Goal: Task Accomplishment & Management: Use online tool/utility

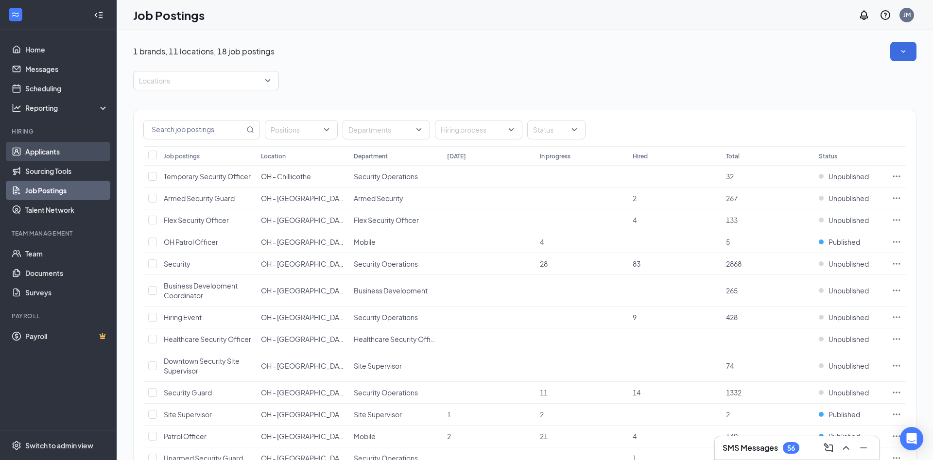
click at [52, 150] on link "Applicants" at bounding box center [66, 151] width 83 height 19
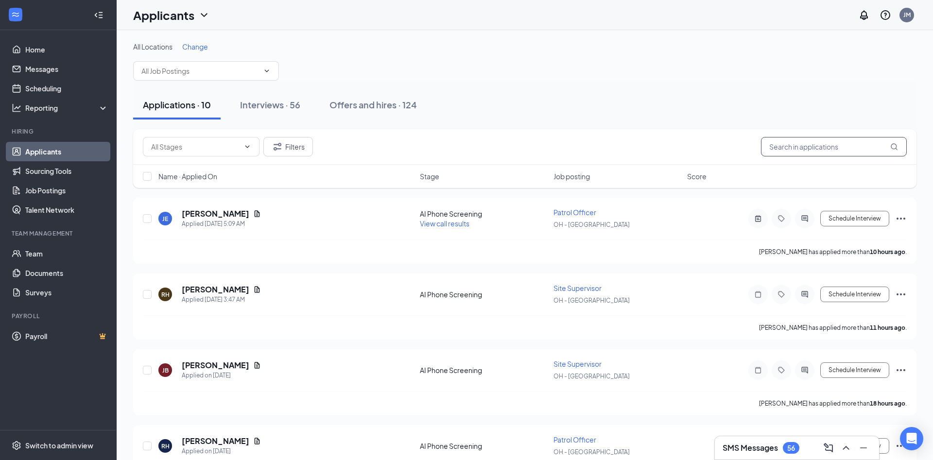
click at [791, 149] on input "text" at bounding box center [834, 146] width 146 height 19
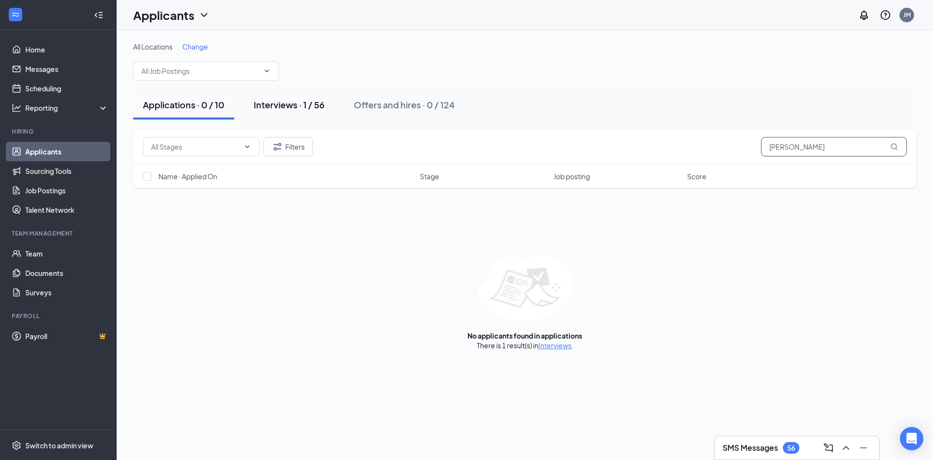
type input "[PERSON_NAME]"
click at [290, 102] on div "Interviews · 1 / 56" at bounding box center [289, 105] width 71 height 12
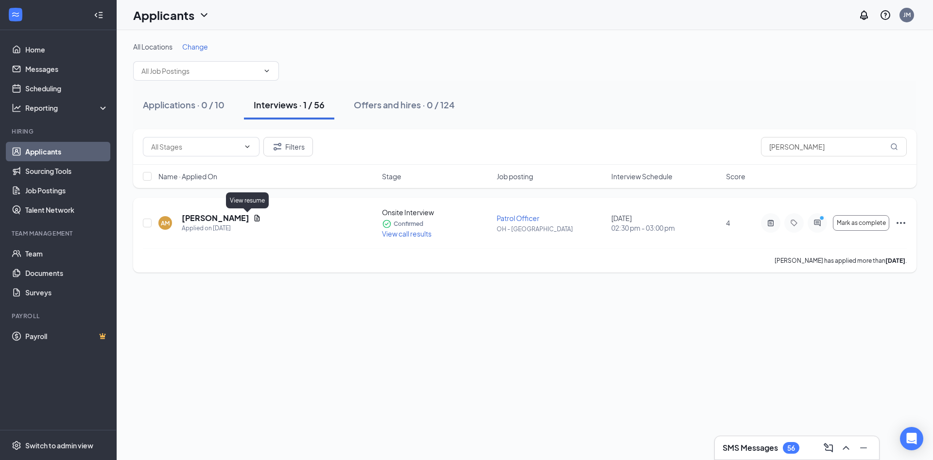
click at [253, 218] on icon "Document" at bounding box center [257, 218] width 8 height 8
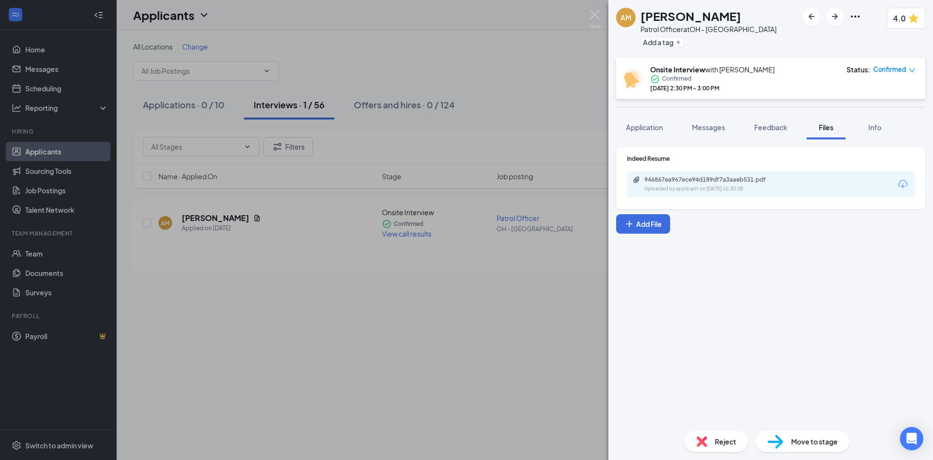
click at [903, 182] on icon "Download" at bounding box center [903, 184] width 12 height 12
